Goal: Task Accomplishment & Management: Use online tool/utility

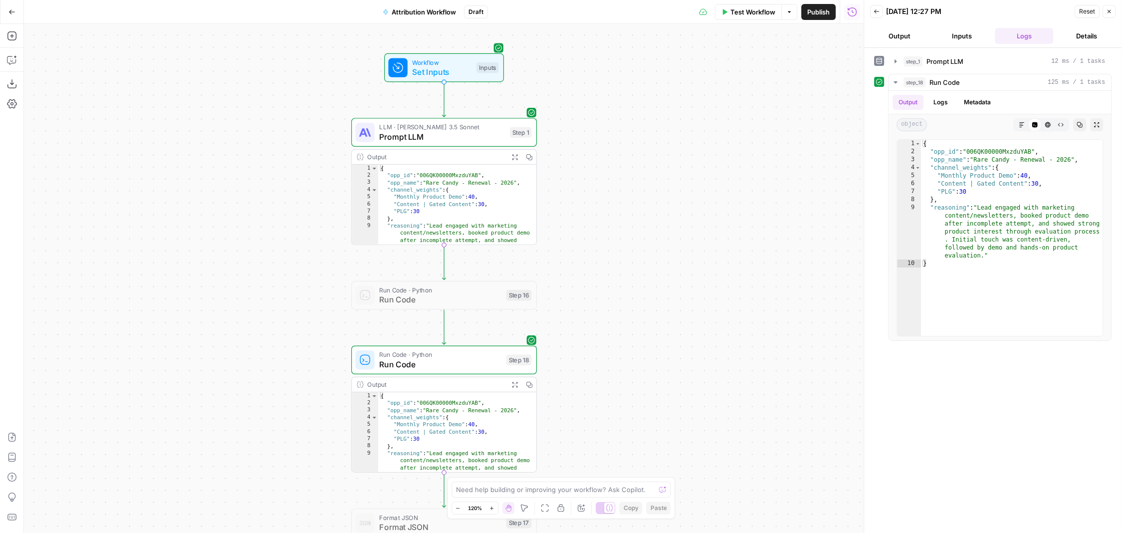
click at [786, 14] on icon "button" at bounding box center [789, 12] width 6 height 6
click at [787, 14] on icon "button" at bounding box center [789, 12] width 6 height 6
click at [960, 10] on div "[DATE] 12:27 PM" at bounding box center [979, 11] width 186 height 10
click at [958, 14] on div "[DATE] 12:27 PM" at bounding box center [979, 11] width 186 height 10
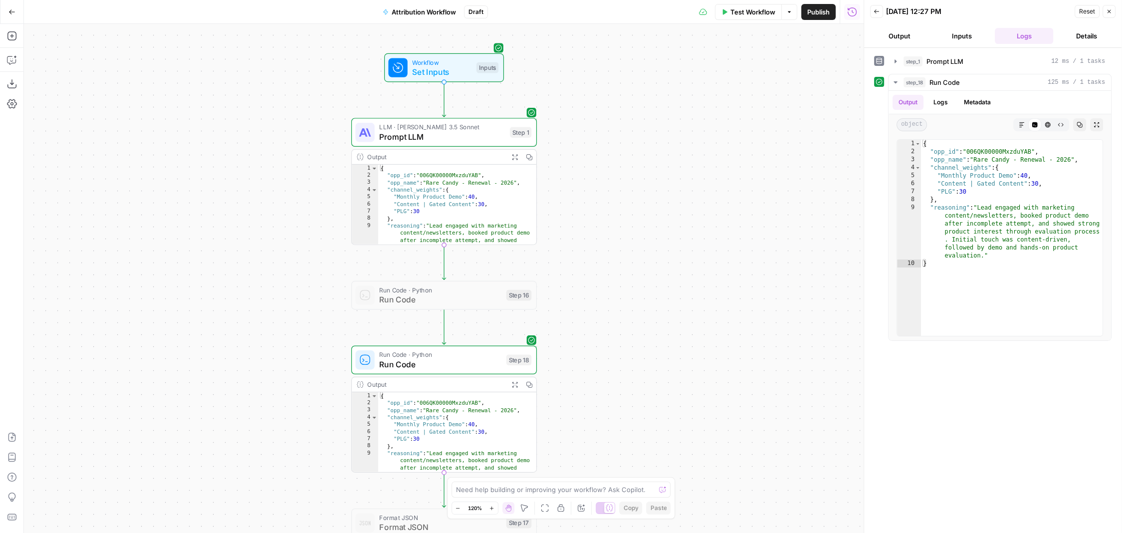
click at [1085, 42] on button "Details" at bounding box center [1086, 36] width 58 height 16
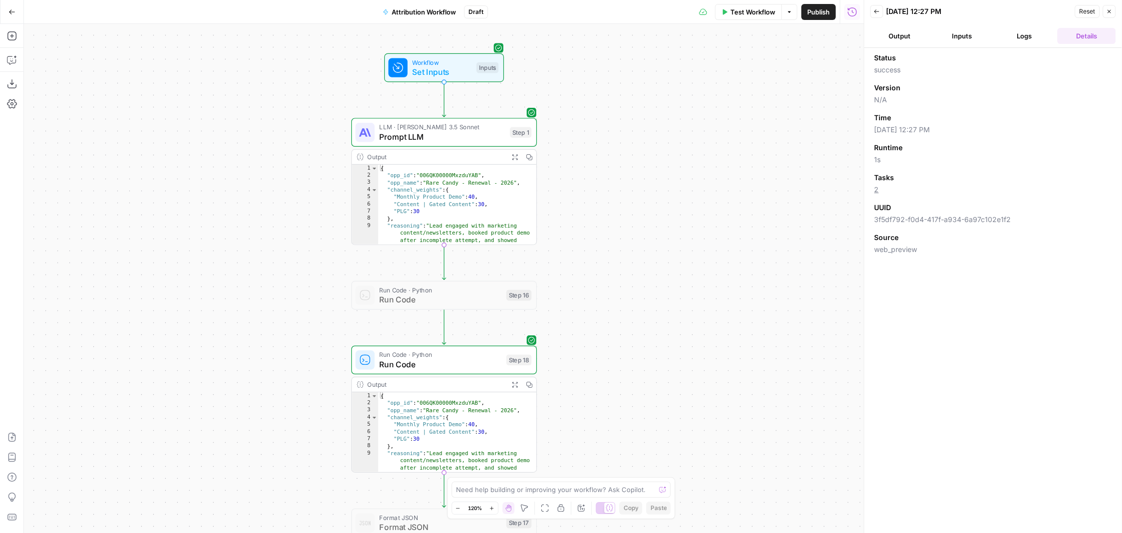
click at [790, 8] on button "Options" at bounding box center [789, 12] width 16 height 16
click at [851, 16] on icon "button" at bounding box center [852, 12] width 10 height 10
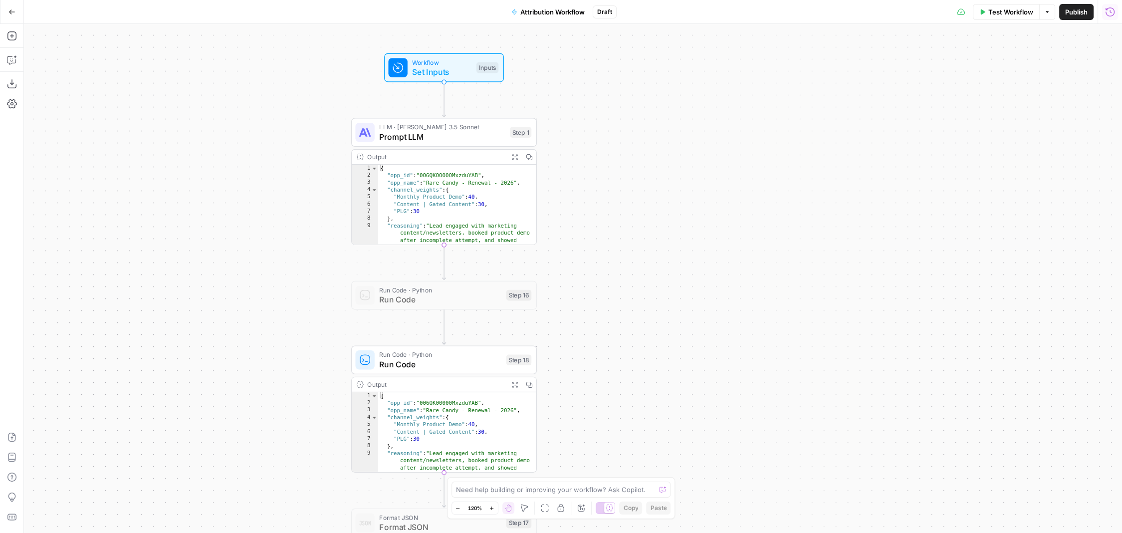
click at [1111, 8] on icon "button" at bounding box center [1110, 12] width 10 height 10
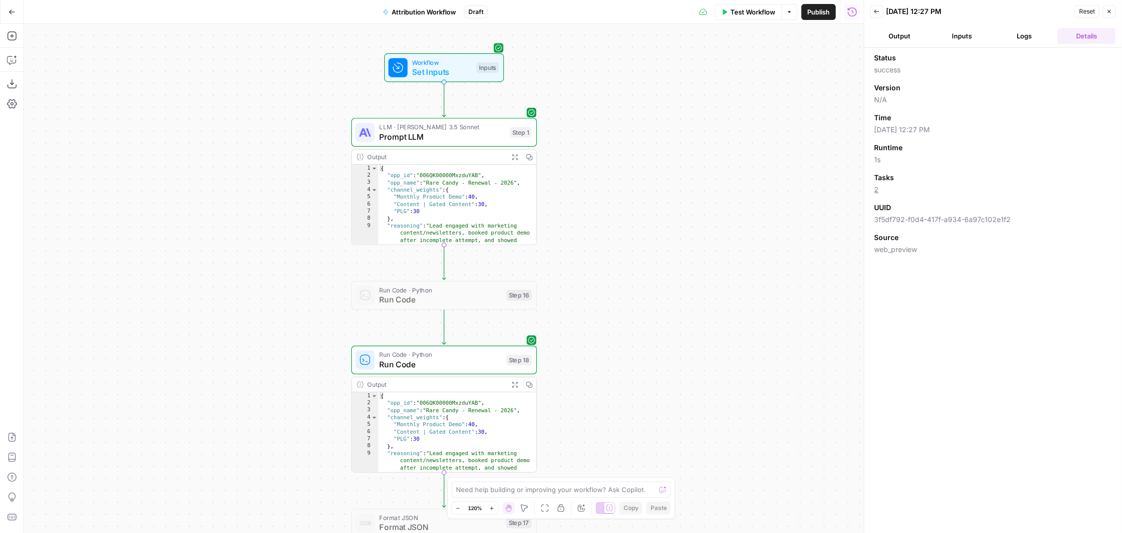
click at [1026, 35] on button "Logs" at bounding box center [1024, 36] width 58 height 16
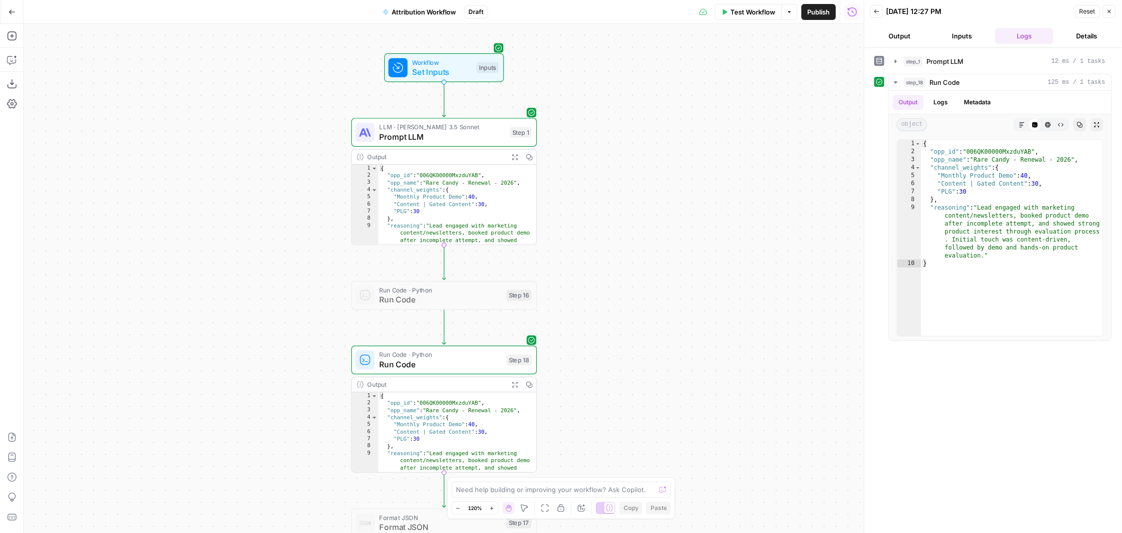
click at [900, 38] on button "Output" at bounding box center [899, 36] width 58 height 16
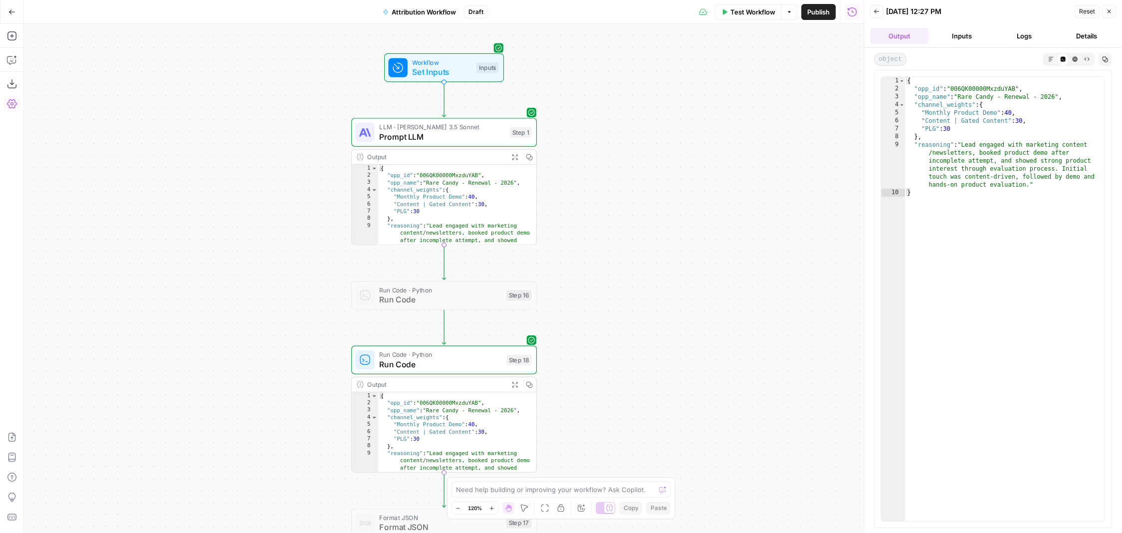
click at [9, 105] on icon "button" at bounding box center [12, 104] width 10 height 10
click at [12, 38] on icon "button" at bounding box center [12, 36] width 10 height 10
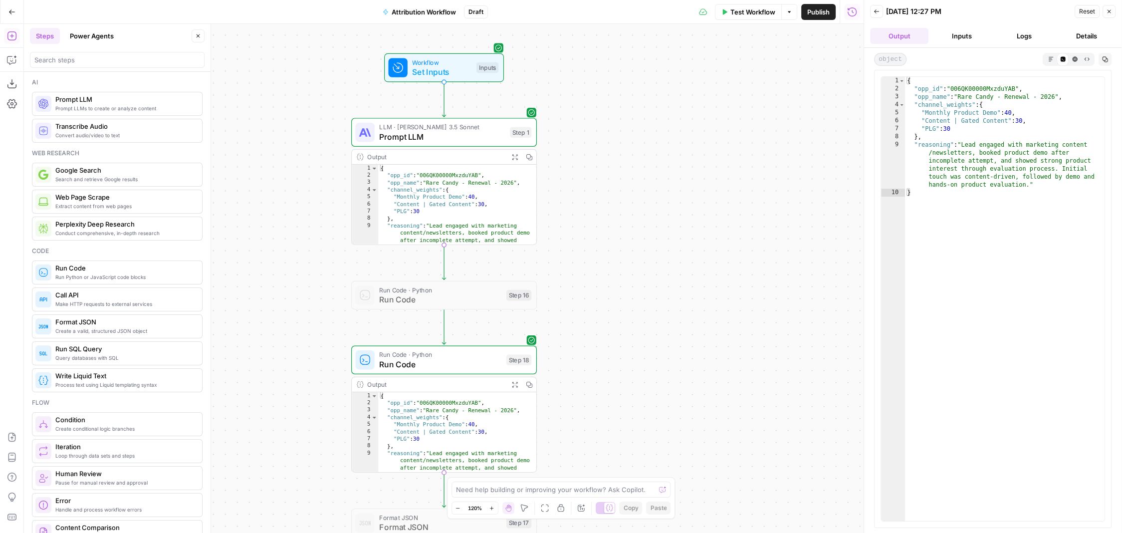
click at [256, 68] on div "Workflow Set Inputs Inputs LLM · [PERSON_NAME] 3.5 Sonnet Prompt LLM Step 1 Out…" at bounding box center [444, 278] width 840 height 509
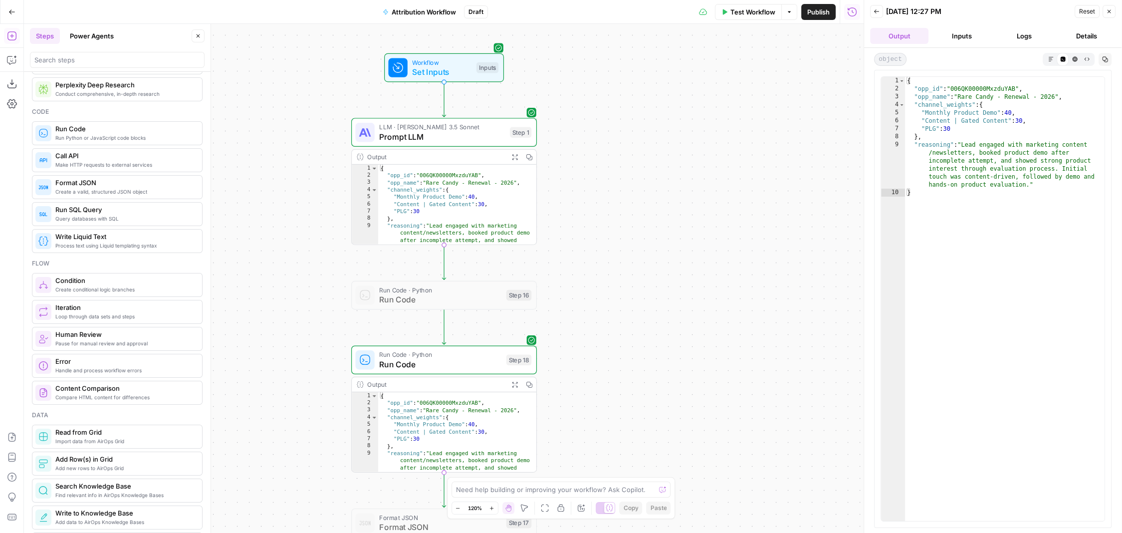
scroll to position [98, 0]
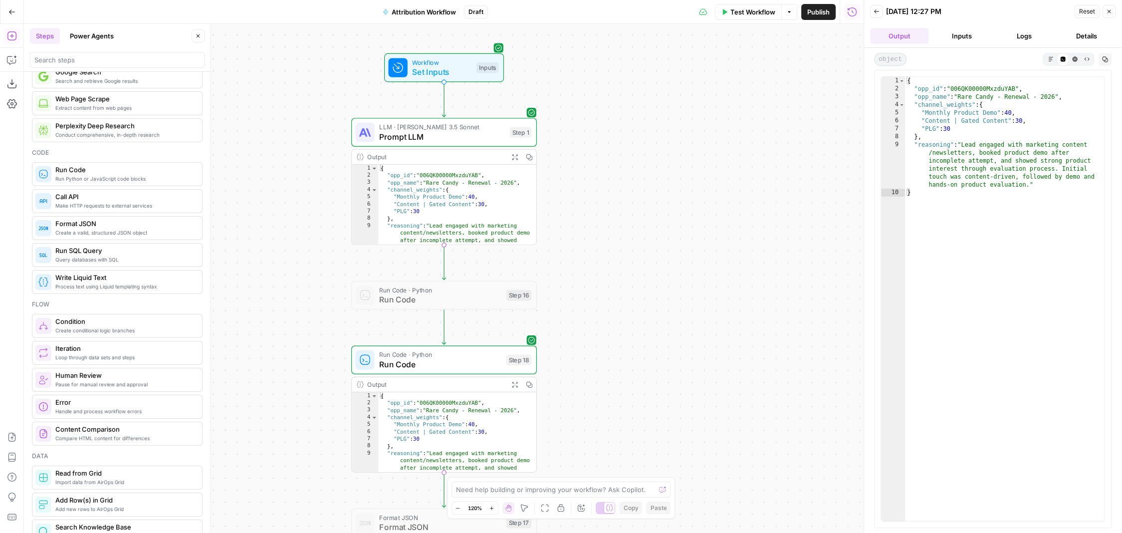
click at [107, 202] on span "Make HTTP requests to external services" at bounding box center [124, 206] width 139 height 8
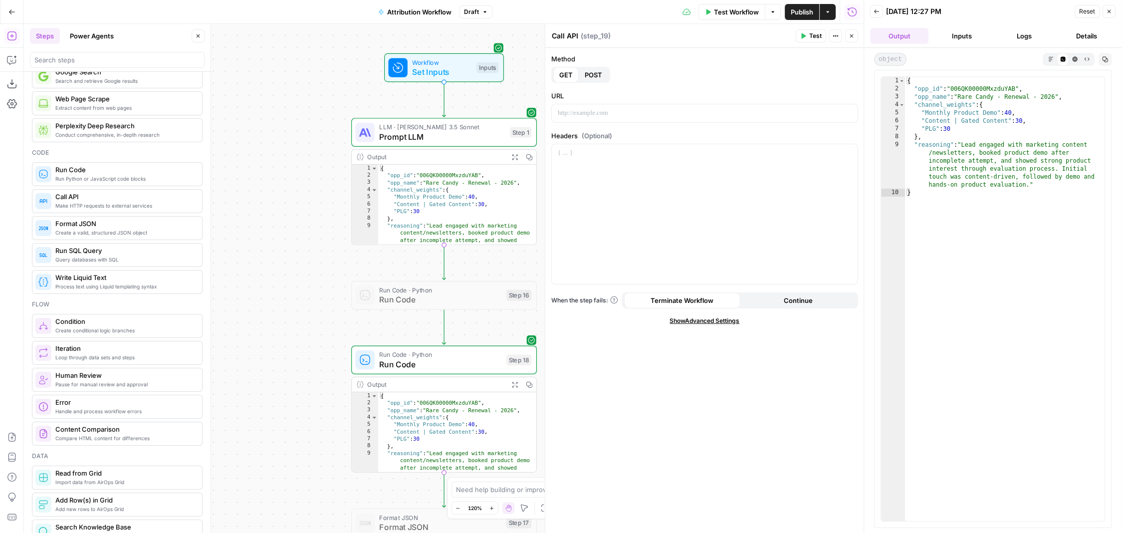
click at [855, 34] on button "Close" at bounding box center [851, 35] width 13 height 13
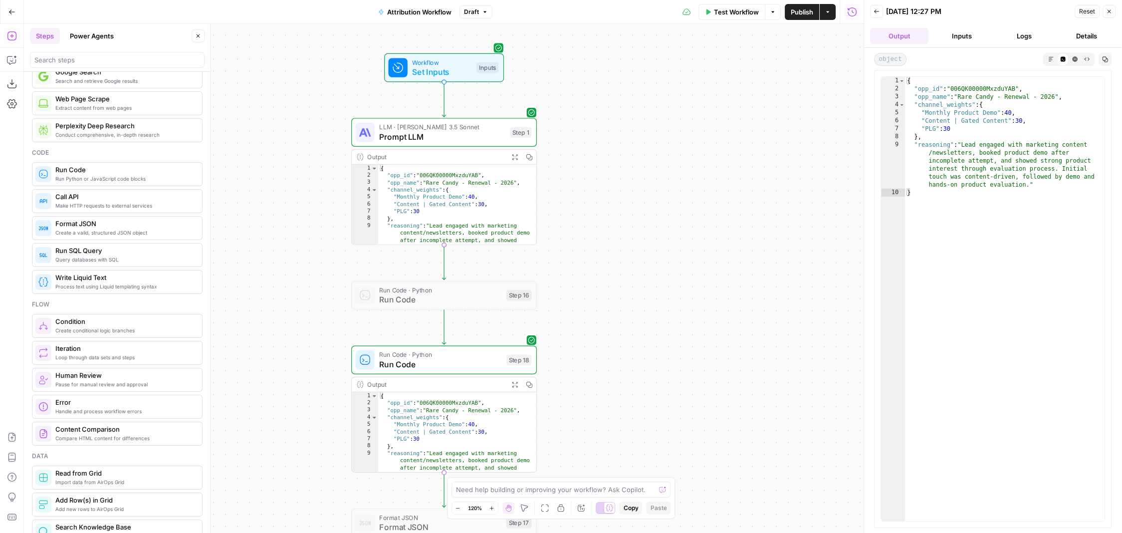
click at [593, 198] on div "Workflow Set Inputs Inputs LLM · [PERSON_NAME] 3.5 Sonnet Prompt LLM Step 1 Out…" at bounding box center [444, 278] width 840 height 509
click at [255, 341] on div "Workflow Set Inputs Inputs LLM · [PERSON_NAME] 3.5 Sonnet Prompt LLM Step 1 Out…" at bounding box center [444, 278] width 840 height 509
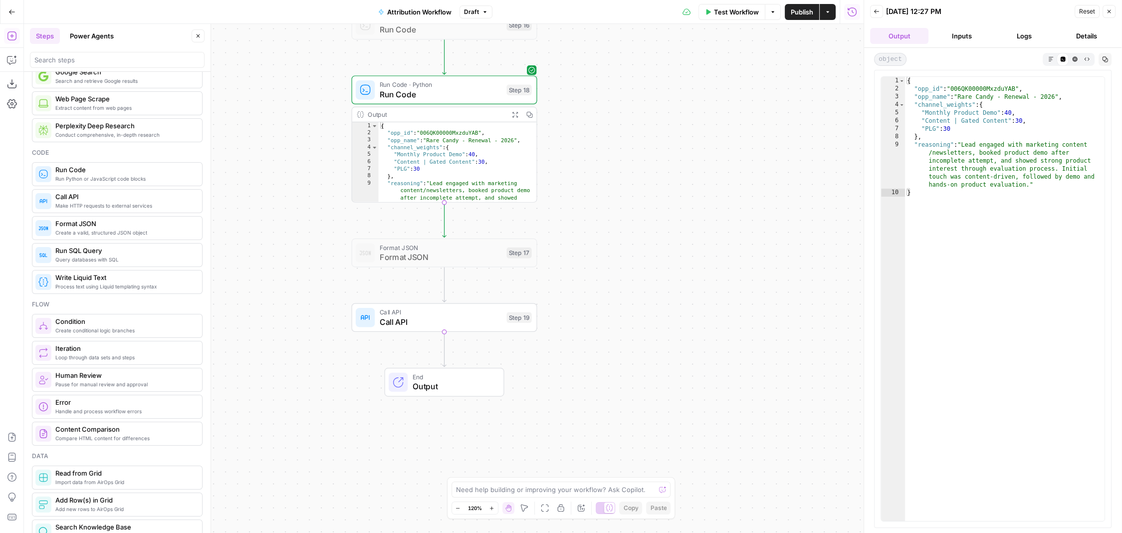
click at [457, 316] on span "Call API" at bounding box center [441, 322] width 122 height 12
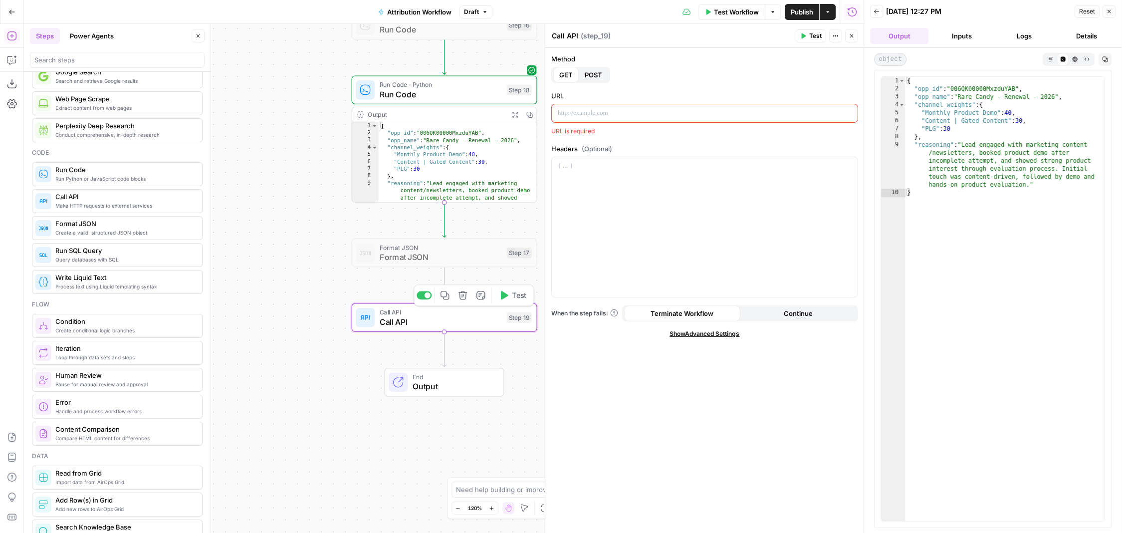
click at [466, 295] on icon "button" at bounding box center [463, 295] width 8 height 8
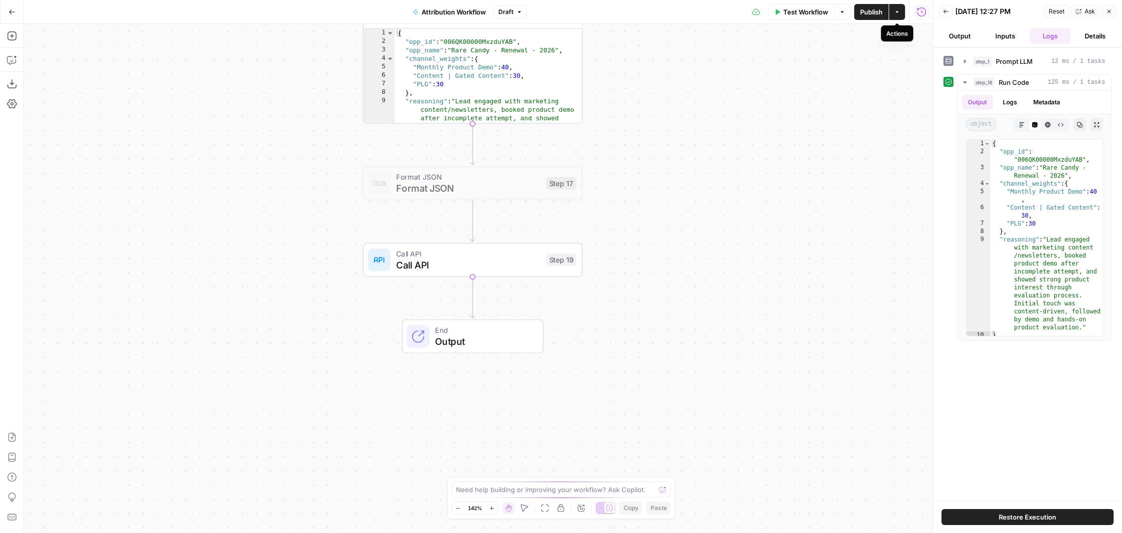
click at [899, 14] on icon "button" at bounding box center [897, 12] width 6 height 6
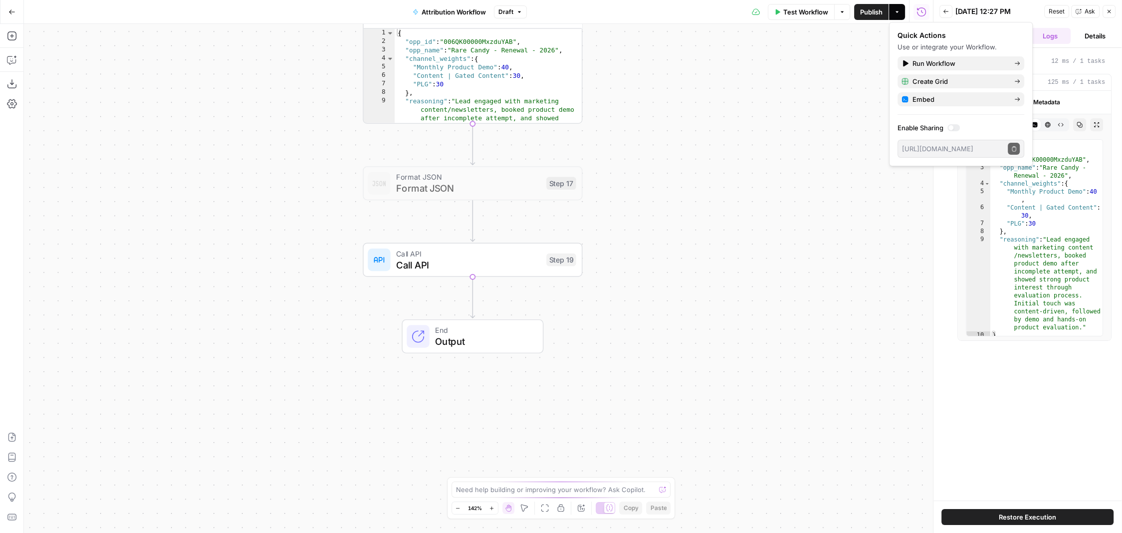
click at [899, 14] on icon "button" at bounding box center [897, 12] width 6 height 6
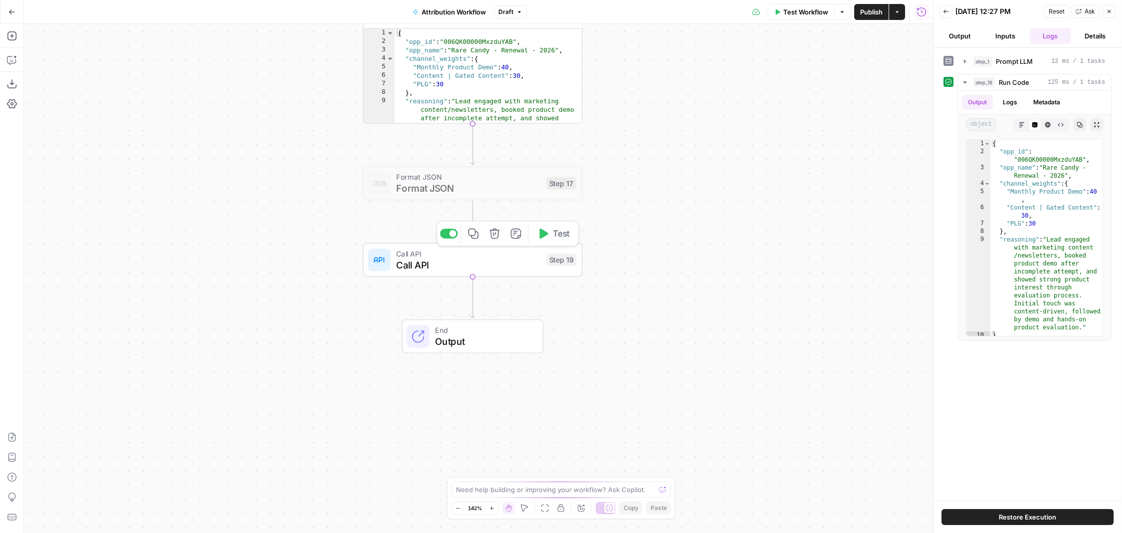
click at [453, 232] on div at bounding box center [452, 233] width 7 height 7
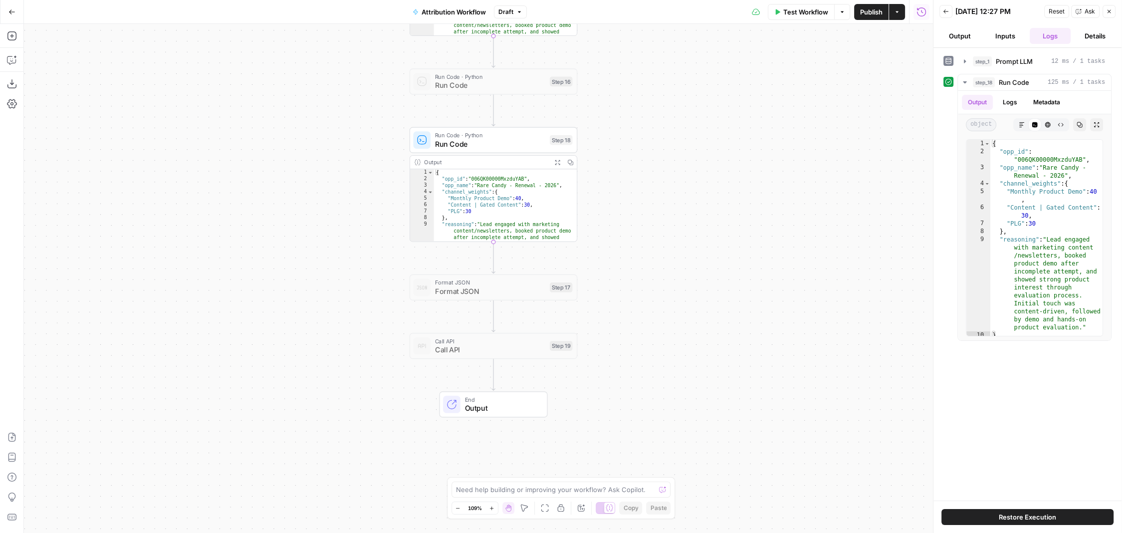
click at [517, 15] on button "Draft" at bounding box center [510, 11] width 33 height 13
click at [760, 98] on div "Workflow Set Inputs Inputs LLM · [PERSON_NAME] 3.5 Sonnet Prompt LLM Step 1 Out…" at bounding box center [479, 278] width 910 height 509
